Goal: Task Accomplishment & Management: Use online tool/utility

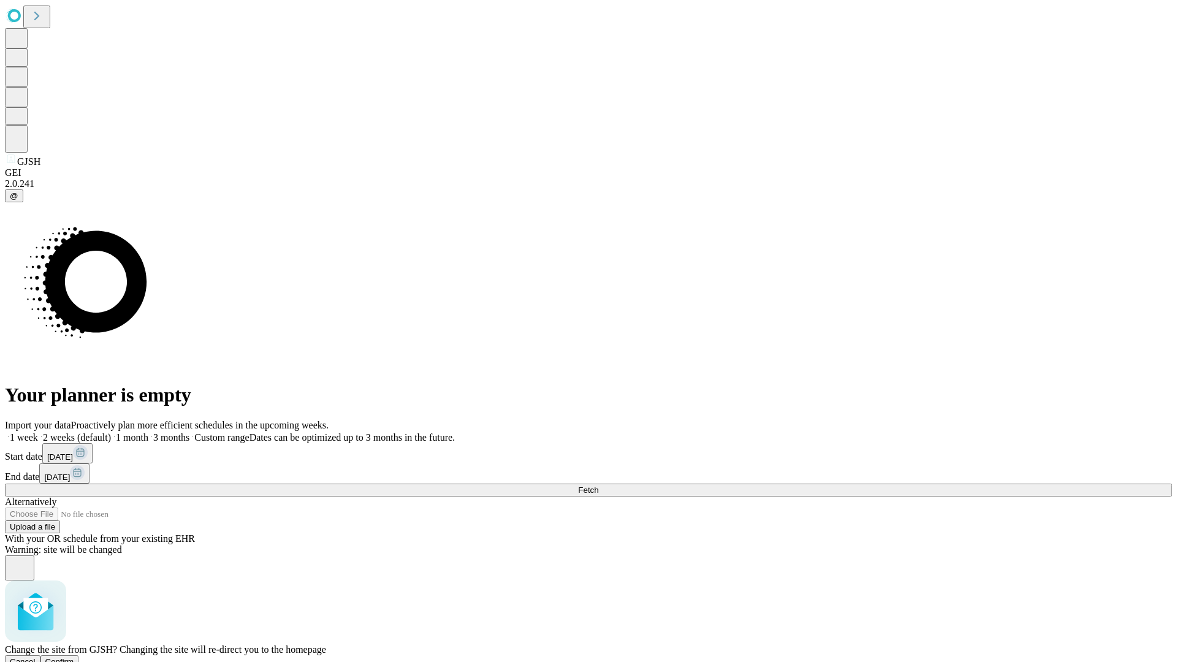
click at [74, 657] on span "Confirm" at bounding box center [59, 661] width 29 height 9
click at [148, 432] on label "1 month" at bounding box center [129, 437] width 37 height 10
click at [599, 486] on span "Fetch" at bounding box center [588, 490] width 20 height 9
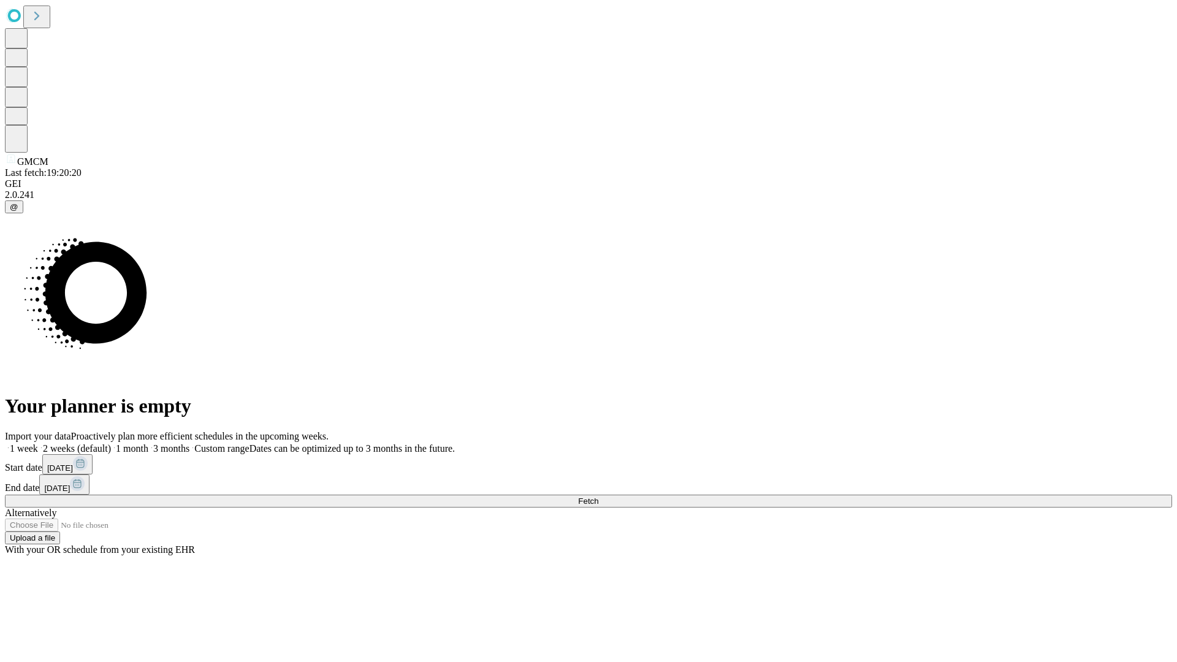
click at [148, 443] on label "1 month" at bounding box center [129, 448] width 37 height 10
click at [599, 497] on span "Fetch" at bounding box center [588, 501] width 20 height 9
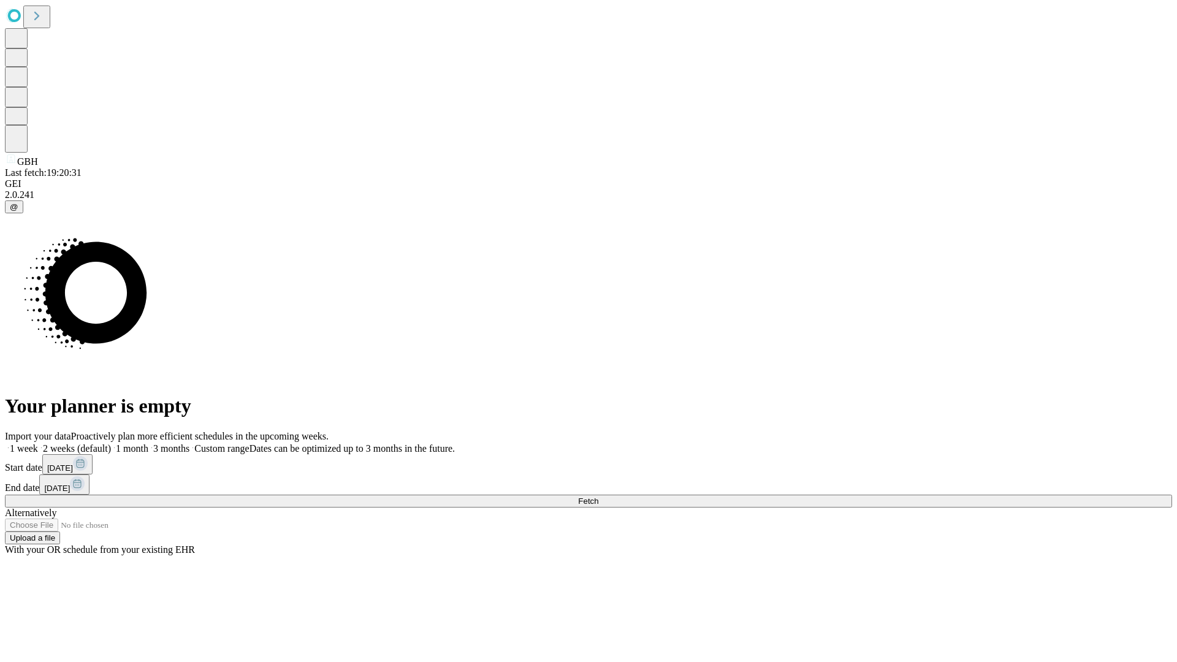
click at [148, 443] on label "1 month" at bounding box center [129, 448] width 37 height 10
click at [599, 497] on span "Fetch" at bounding box center [588, 501] width 20 height 9
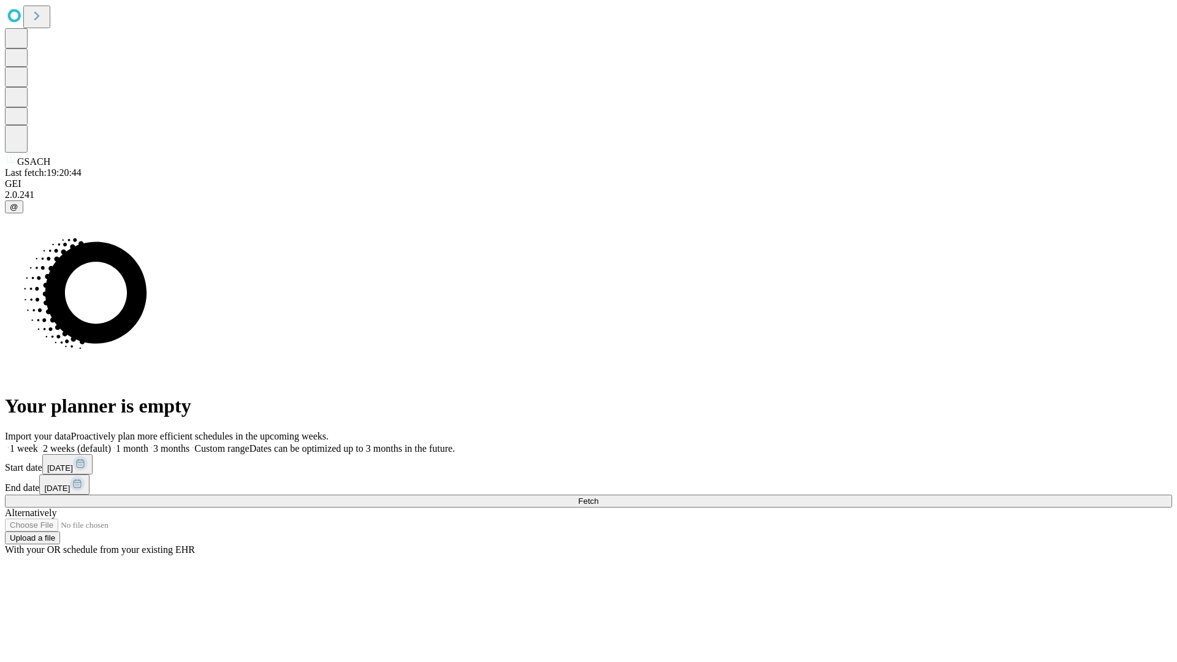
click at [148, 443] on label "1 month" at bounding box center [129, 448] width 37 height 10
click at [599, 497] on span "Fetch" at bounding box center [588, 501] width 20 height 9
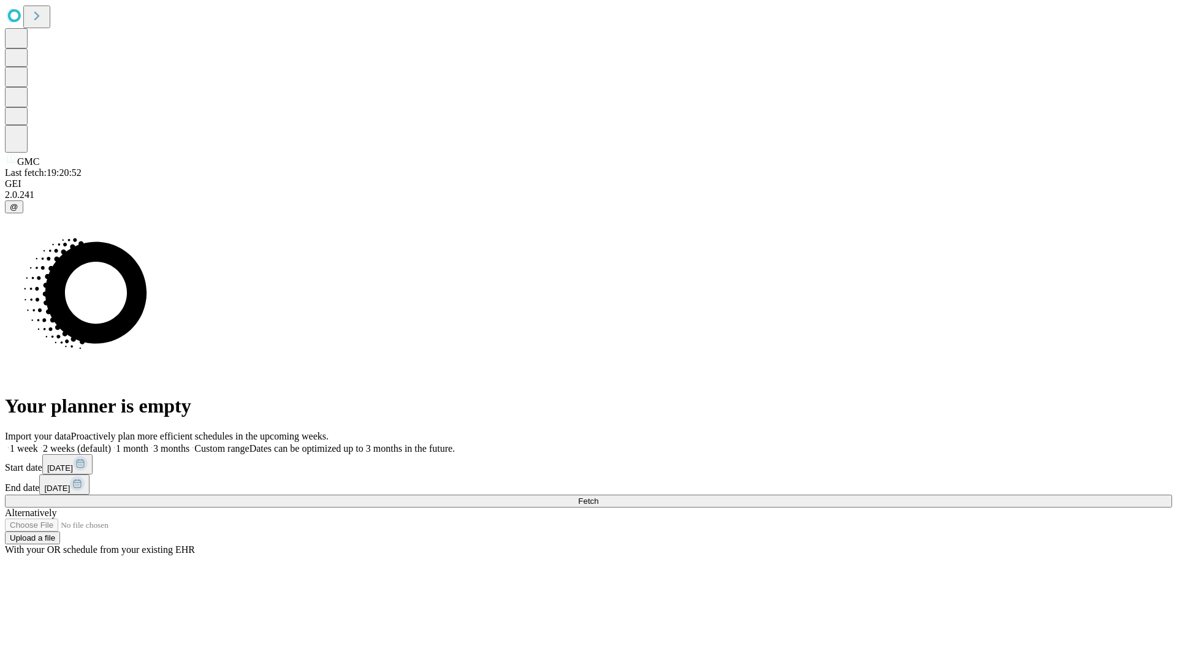
click at [148, 443] on label "1 month" at bounding box center [129, 448] width 37 height 10
click at [599, 497] on span "Fetch" at bounding box center [588, 501] width 20 height 9
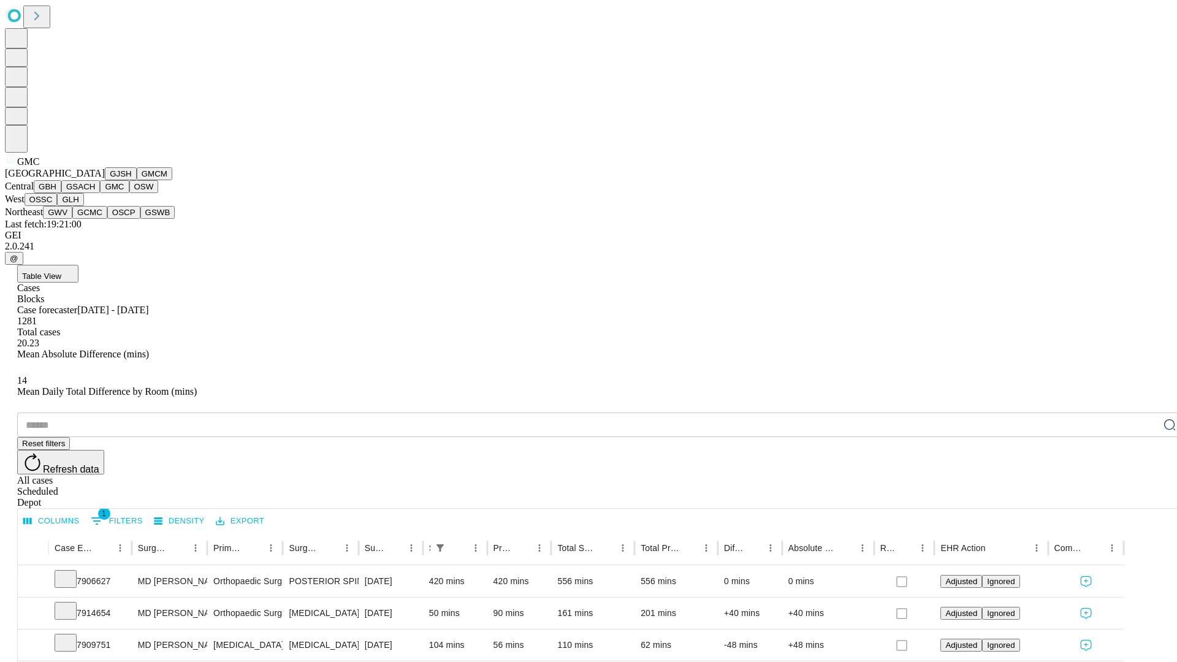
click at [129, 193] on button "OSW" at bounding box center [143, 186] width 29 height 13
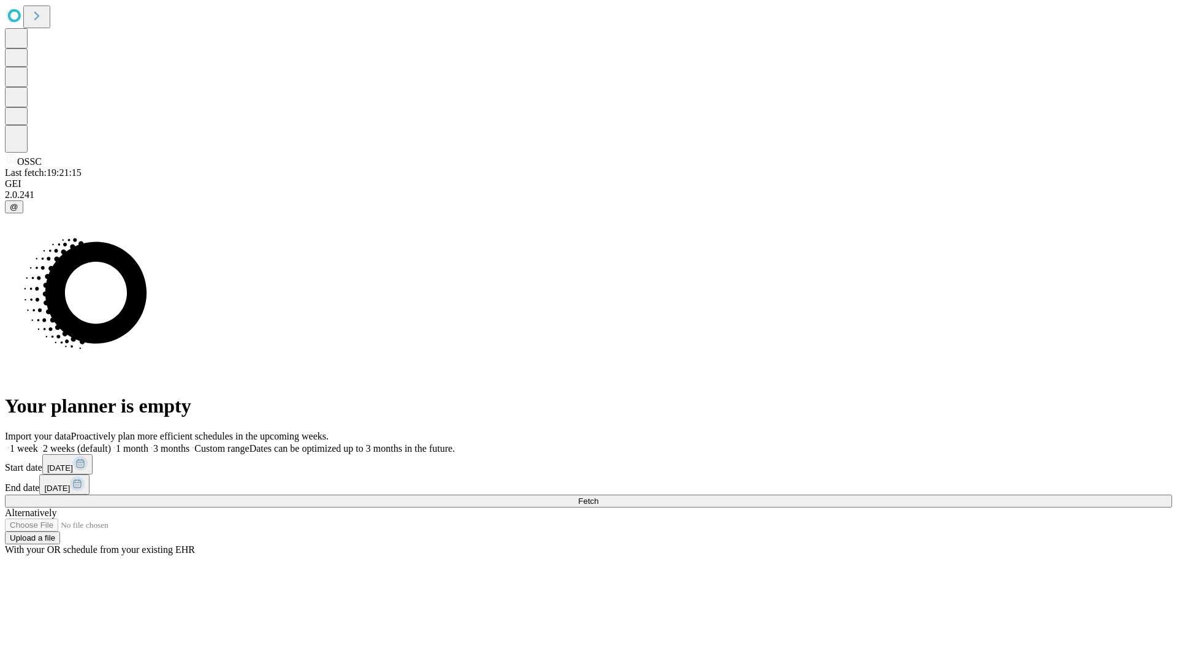
click at [148, 443] on label "1 month" at bounding box center [129, 448] width 37 height 10
click at [599, 497] on span "Fetch" at bounding box center [588, 501] width 20 height 9
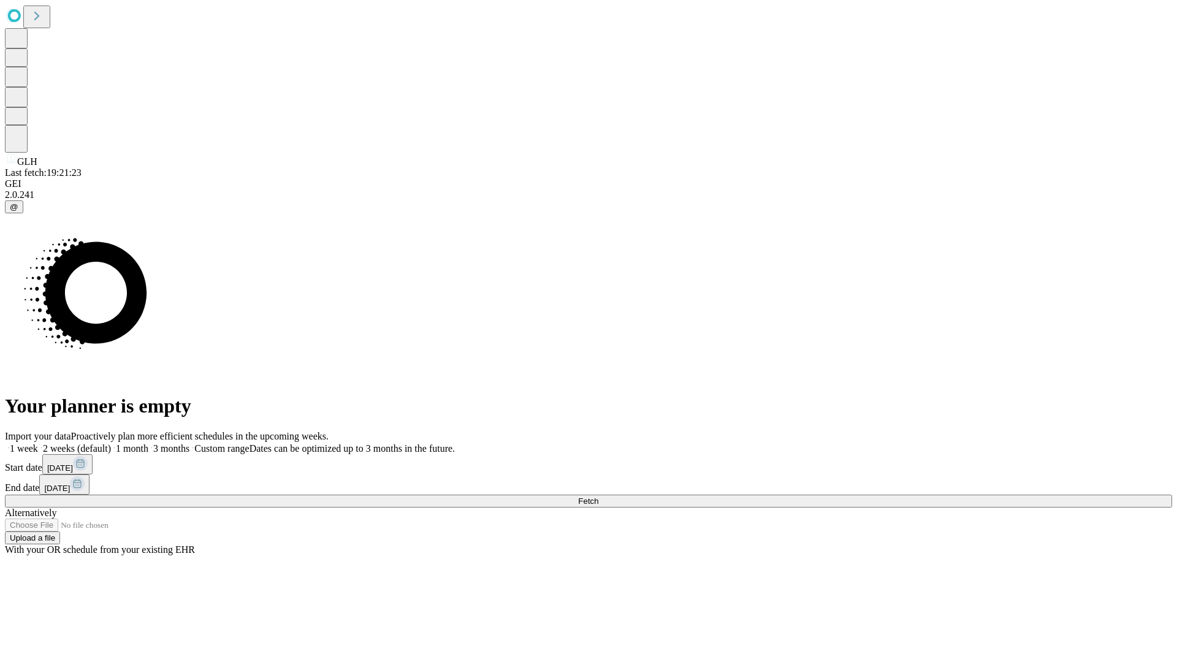
click at [599, 497] on span "Fetch" at bounding box center [588, 501] width 20 height 9
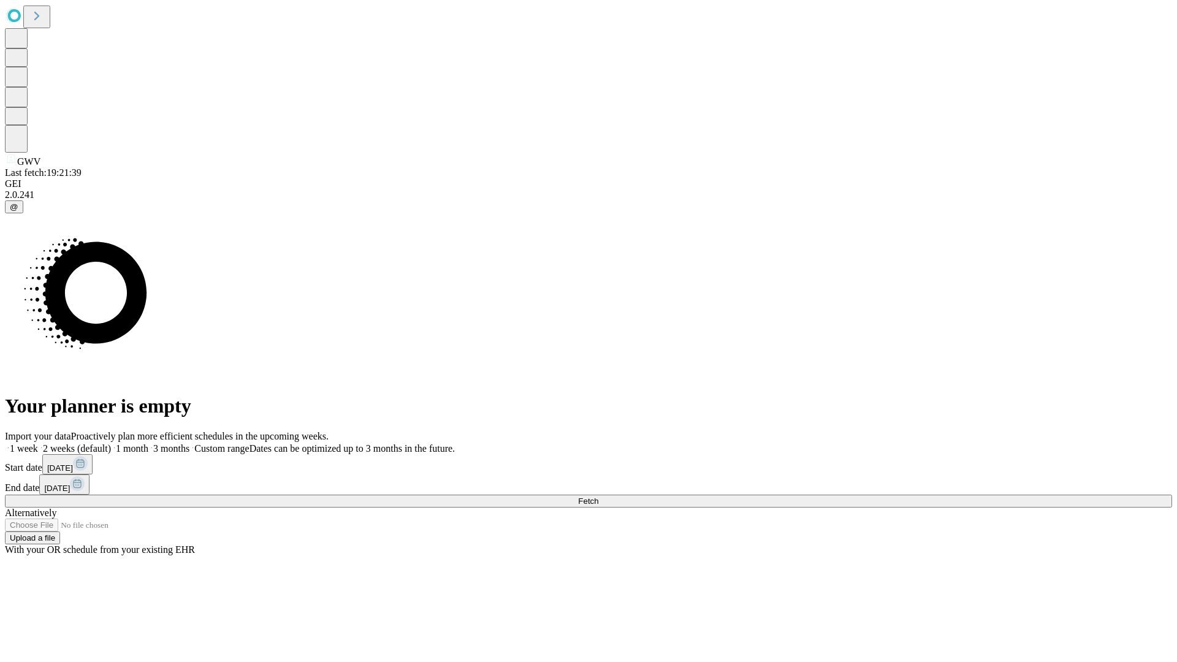
click at [148, 443] on label "1 month" at bounding box center [129, 448] width 37 height 10
click at [599, 497] on span "Fetch" at bounding box center [588, 501] width 20 height 9
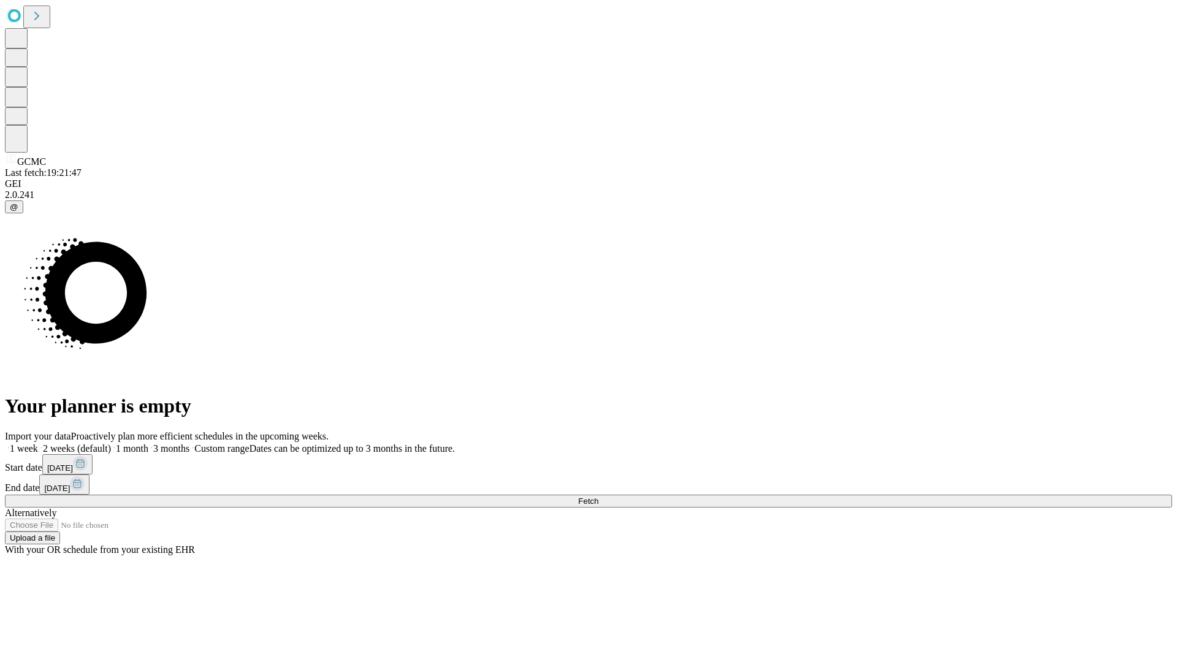
click at [148, 443] on label "1 month" at bounding box center [129, 448] width 37 height 10
click at [599, 497] on span "Fetch" at bounding box center [588, 501] width 20 height 9
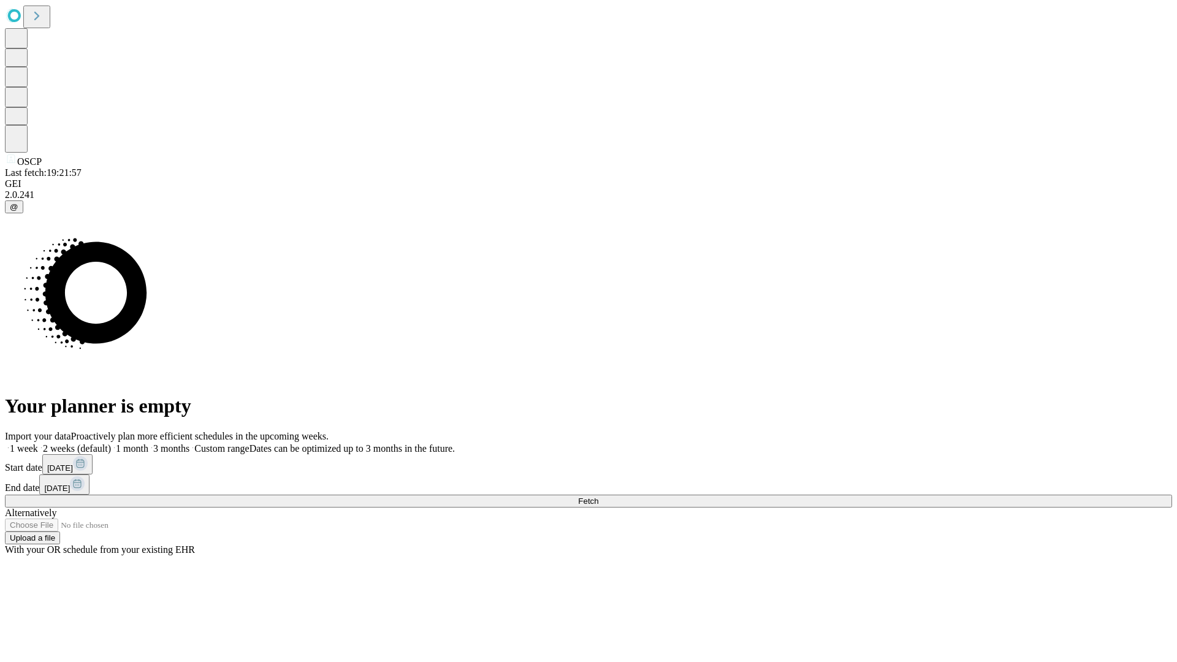
click at [148, 443] on label "1 month" at bounding box center [129, 448] width 37 height 10
click at [599, 497] on span "Fetch" at bounding box center [588, 501] width 20 height 9
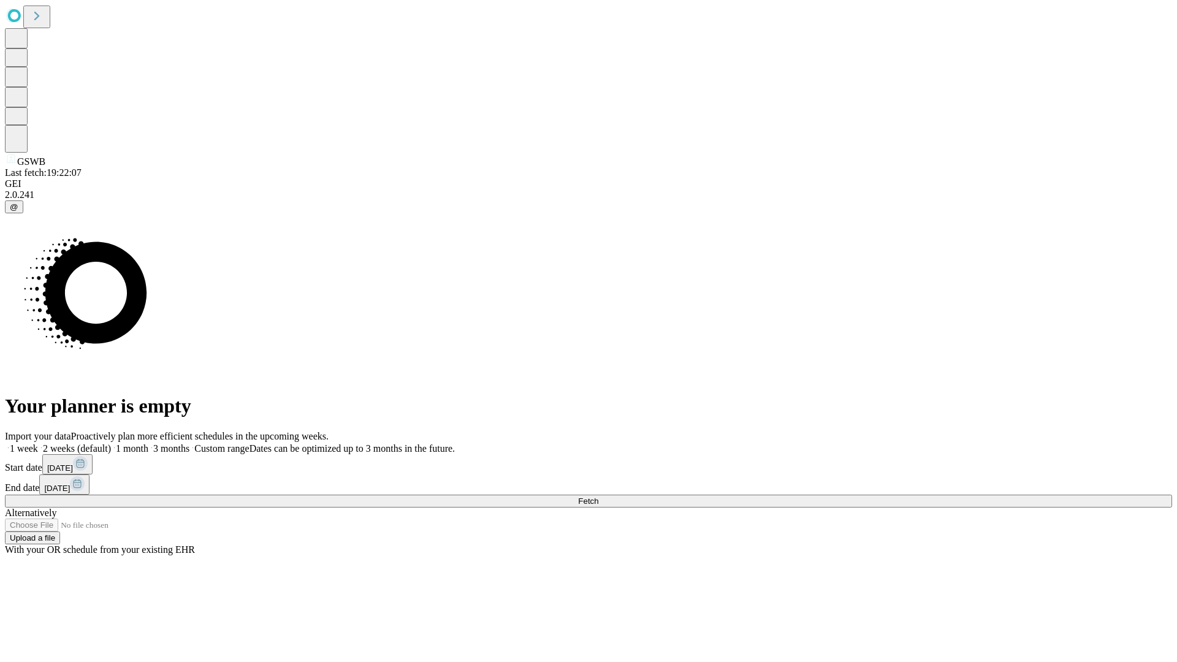
click at [148, 443] on label "1 month" at bounding box center [129, 448] width 37 height 10
click at [599, 497] on span "Fetch" at bounding box center [588, 501] width 20 height 9
